Goal: Task Accomplishment & Management: Use online tool/utility

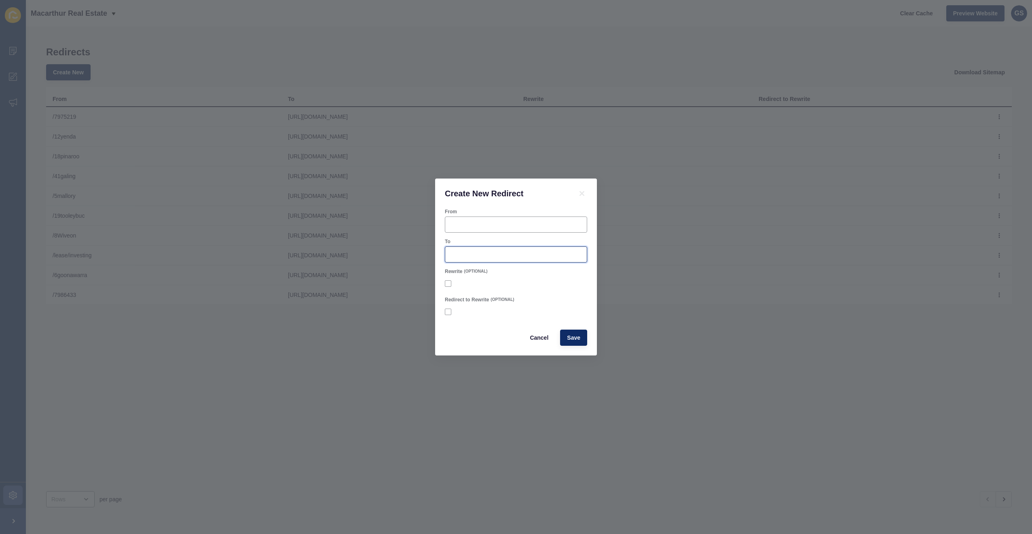
click at [476, 258] on input "To" at bounding box center [516, 255] width 132 height 8
paste input "[URL][DOMAIN_NAME]"
type input "[URL][DOMAIN_NAME]"
click at [478, 228] on input "From" at bounding box center [516, 225] width 132 height 8
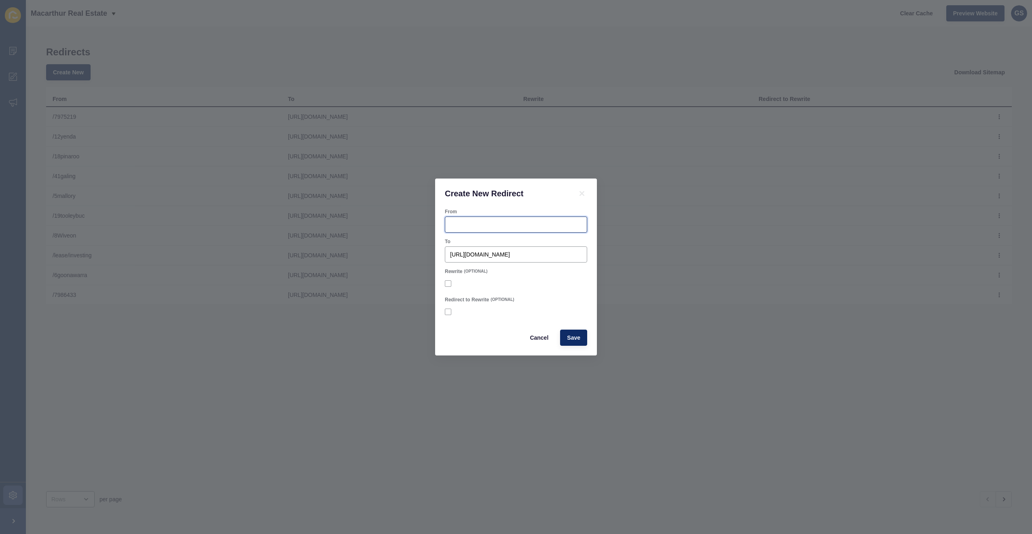
scroll to position [0, 0]
type input "12balleroo"
click at [574, 339] on span "Save" at bounding box center [573, 338] width 13 height 8
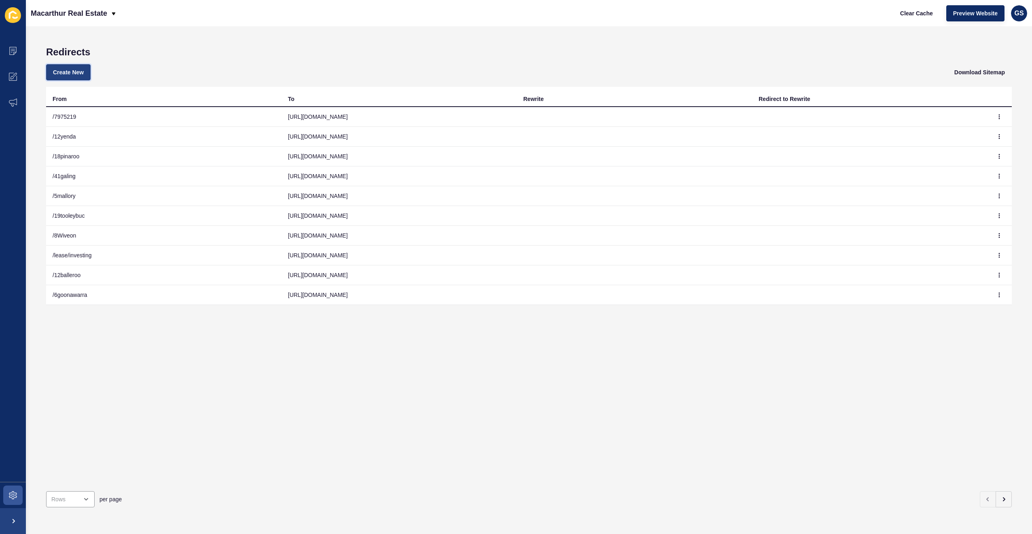
click at [76, 69] on span "Create New" at bounding box center [68, 72] width 31 height 8
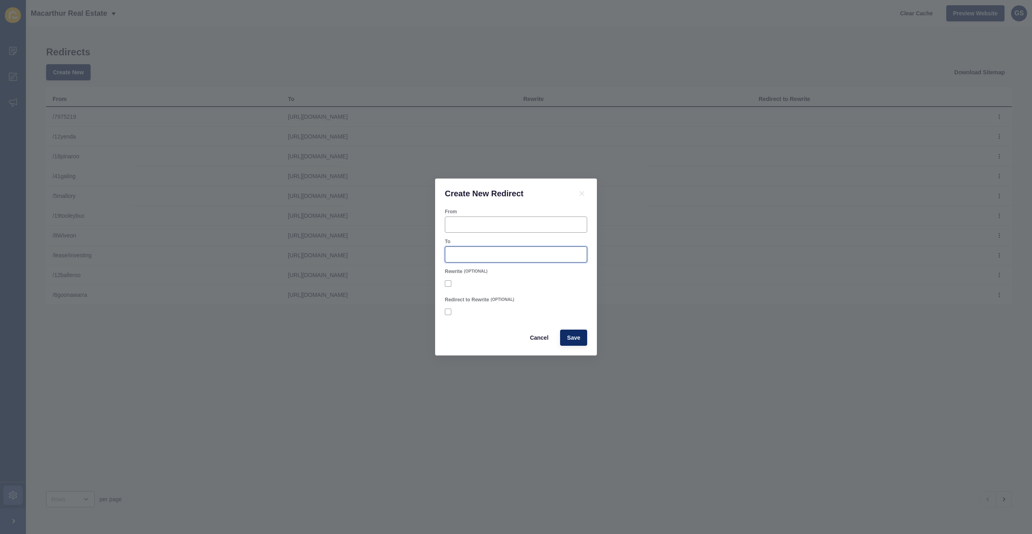
click at [496, 257] on input "To" at bounding box center [516, 255] width 132 height 8
paste input "[URL][DOMAIN_NAME]"
type input "[URL][DOMAIN_NAME]"
click at [491, 224] on input "From" at bounding box center [516, 225] width 132 height 8
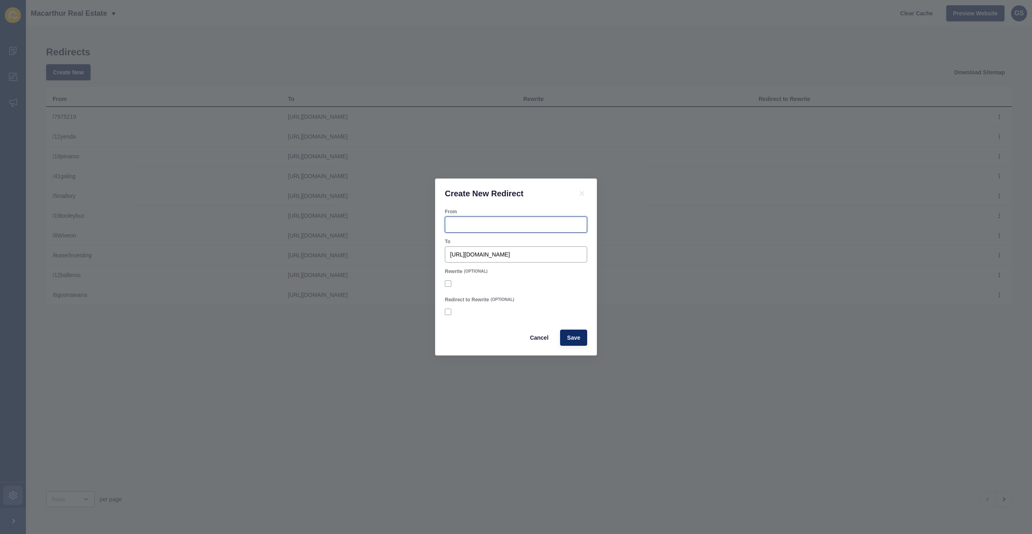
scroll to position [0, 0]
type input "2-80travers"
click at [574, 338] on span "Save" at bounding box center [573, 338] width 13 height 8
